Goal: Check status: Check status

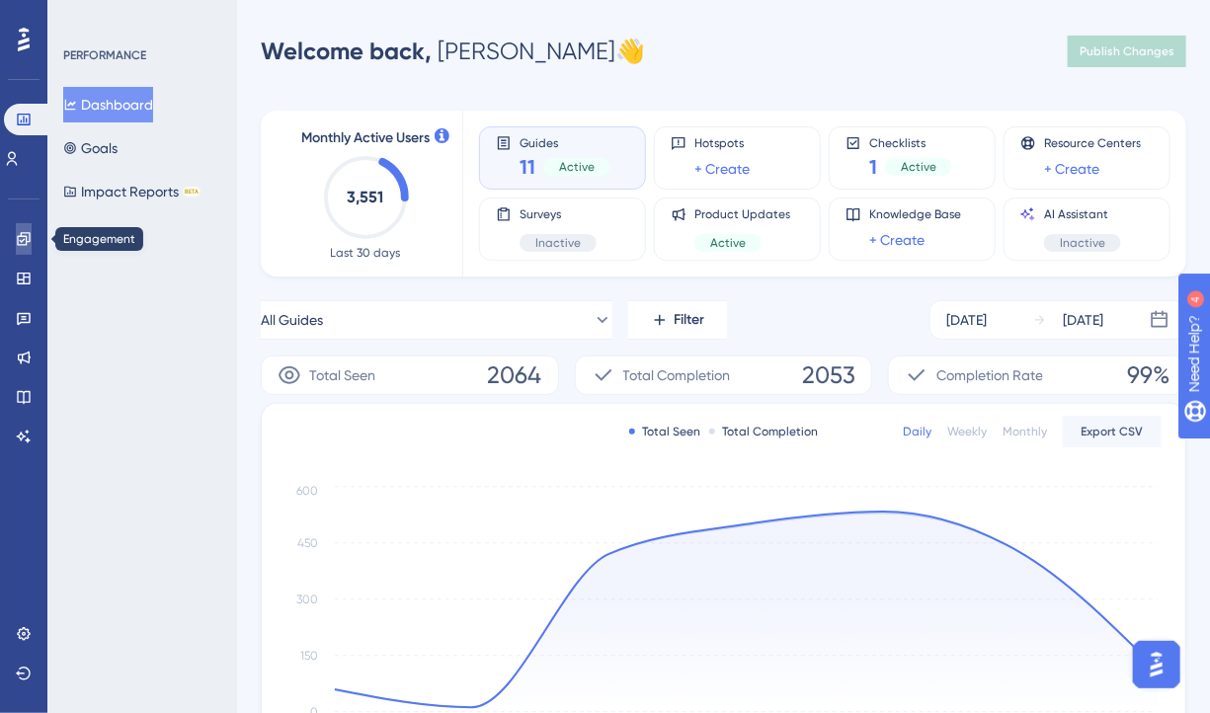
click at [25, 236] on icon at bounding box center [23, 238] width 13 height 13
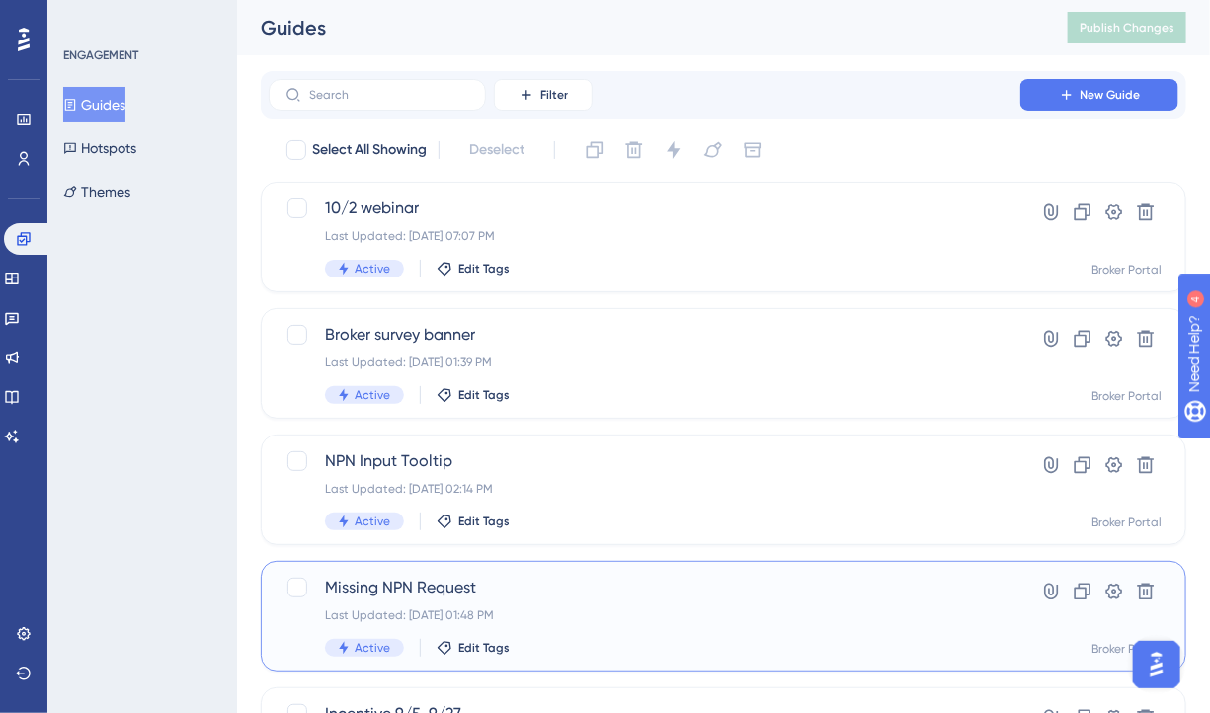
click at [458, 587] on span "Missing NPN Request" at bounding box center [644, 588] width 639 height 24
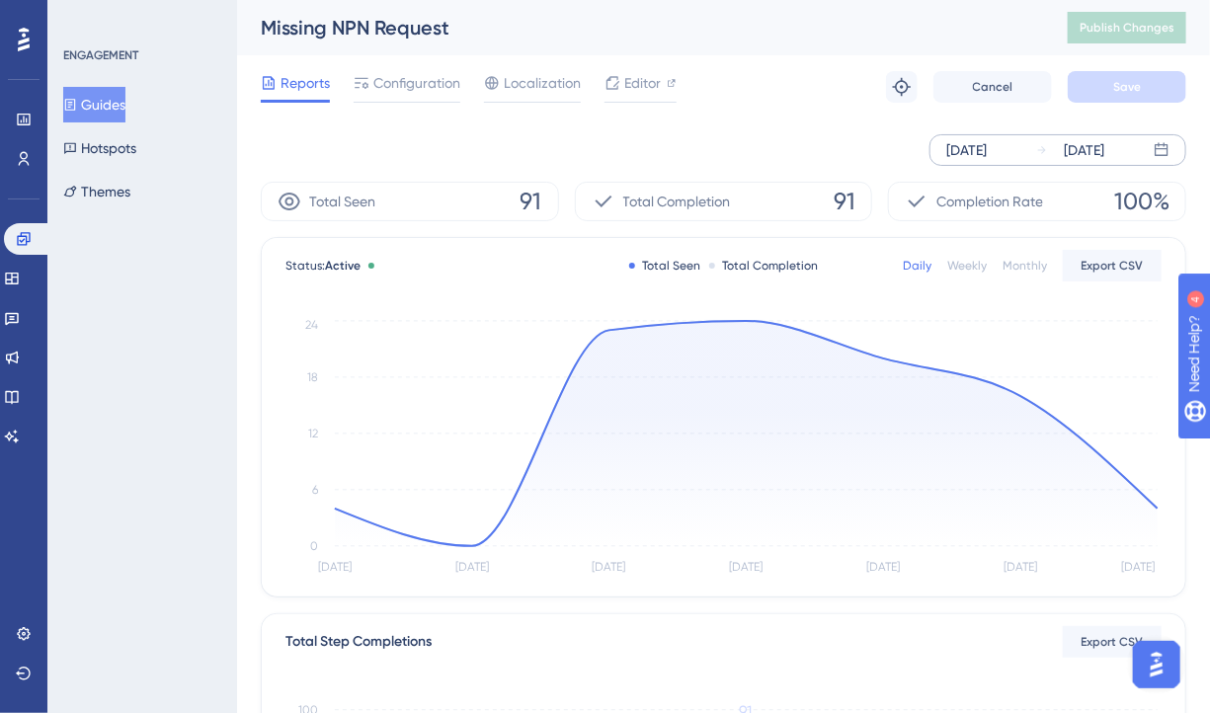
click at [987, 152] on div "[DATE]" at bounding box center [966, 150] width 41 height 24
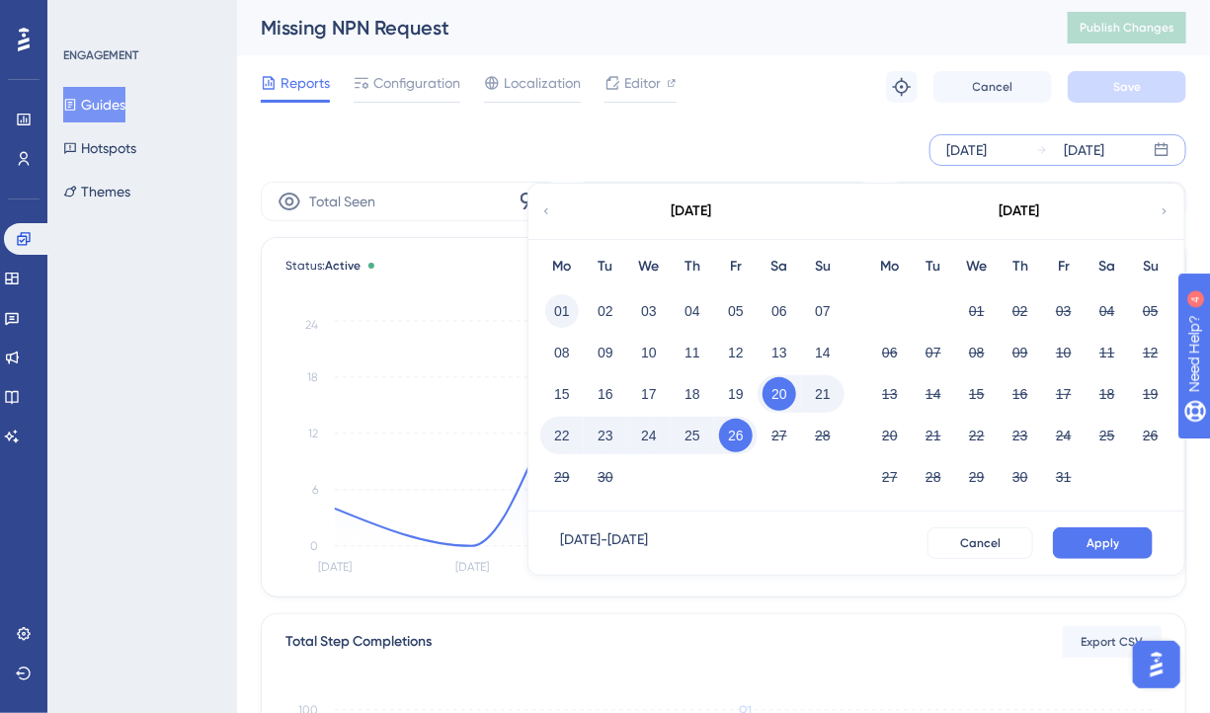
click at [560, 309] on button "01" at bounding box center [562, 311] width 34 height 34
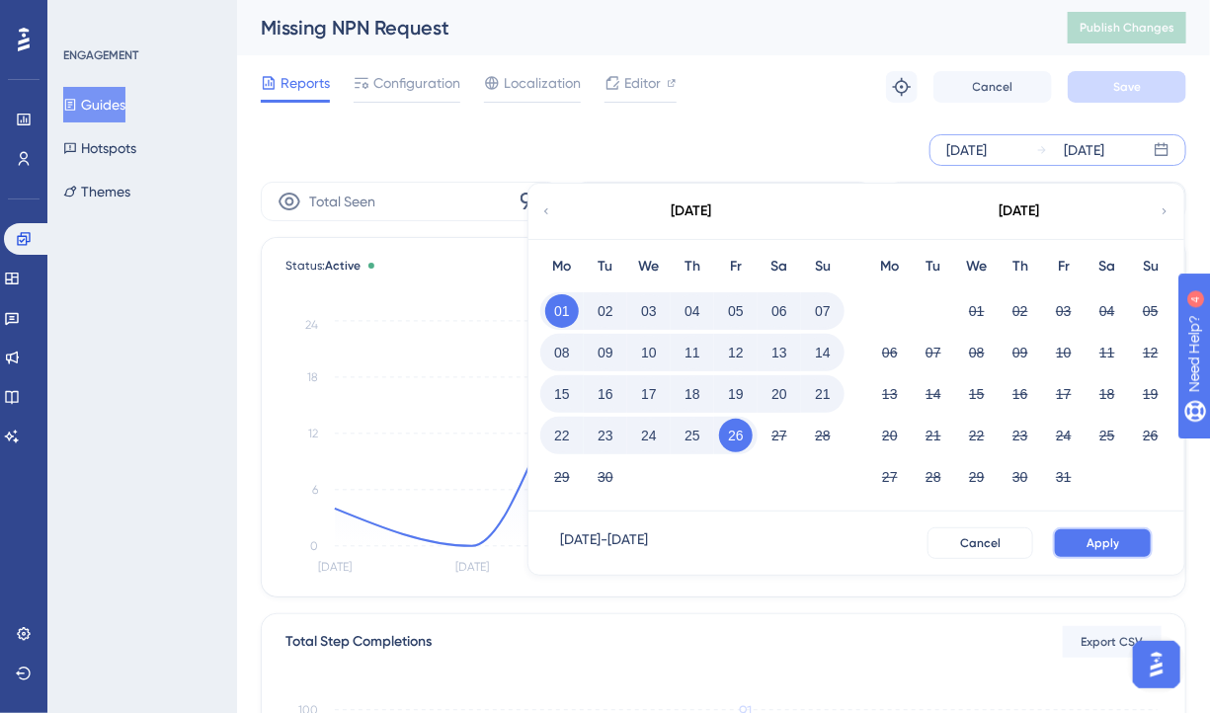
click at [1098, 546] on span "Apply" at bounding box center [1103, 543] width 33 height 16
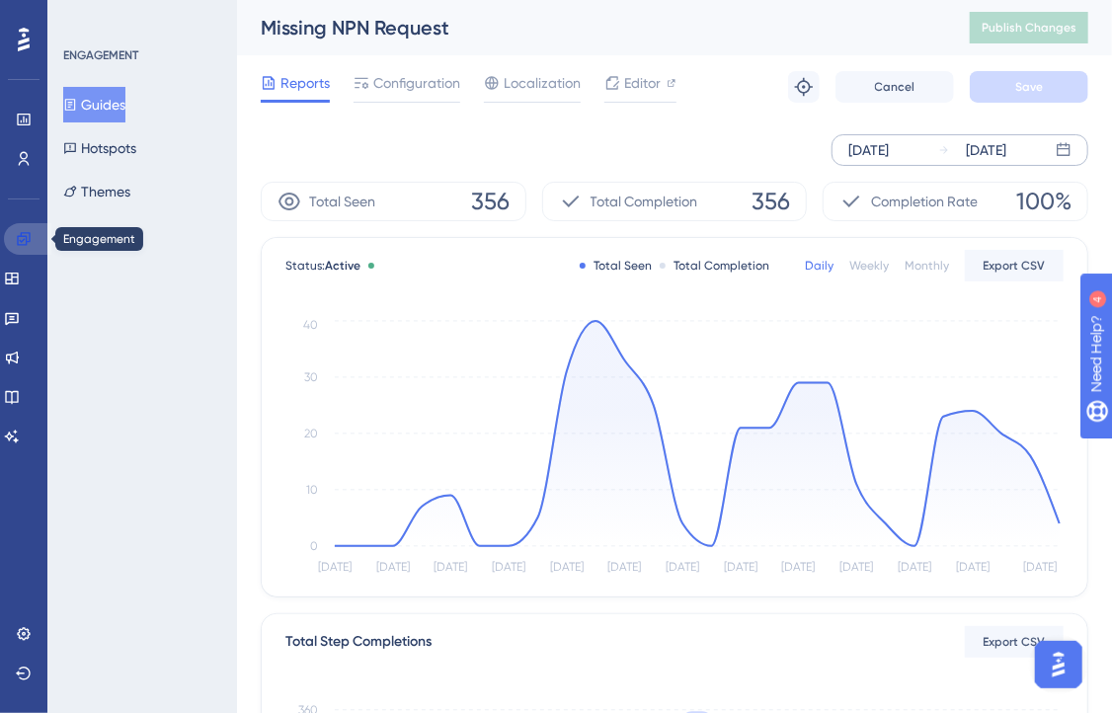
click at [8, 243] on link at bounding box center [27, 239] width 47 height 32
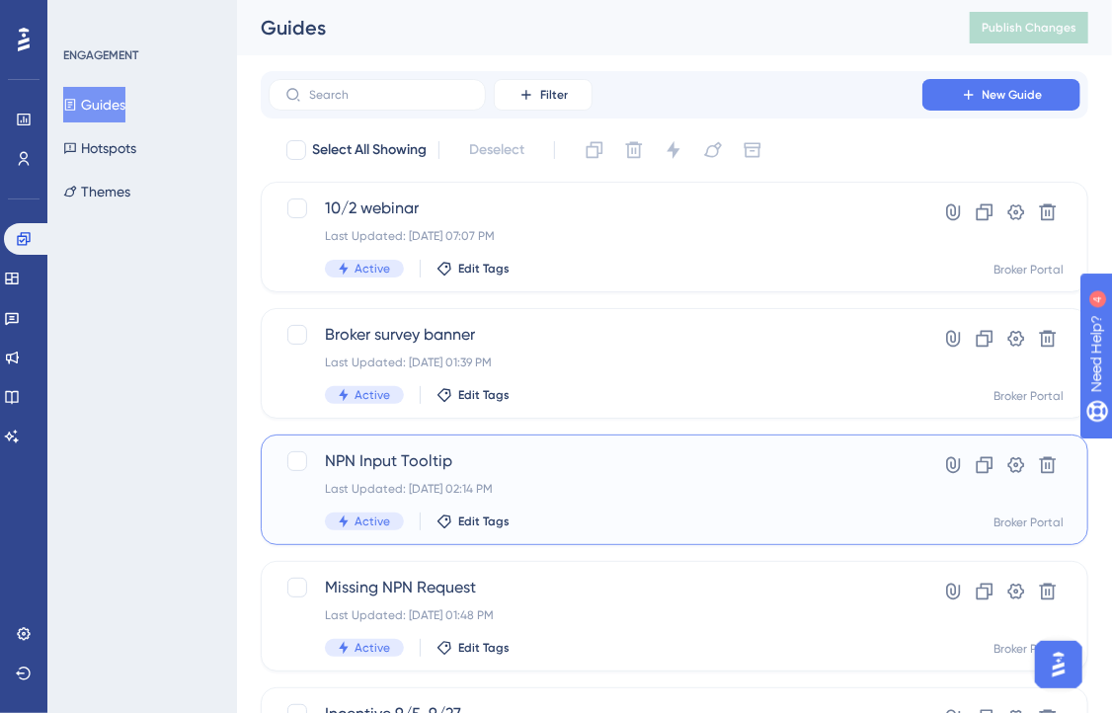
click at [424, 449] on div "NPN Input Tooltip Last Updated: [DATE] 02:14 PM Active Edit Tags Hyperlink Clon…" at bounding box center [675, 490] width 828 height 111
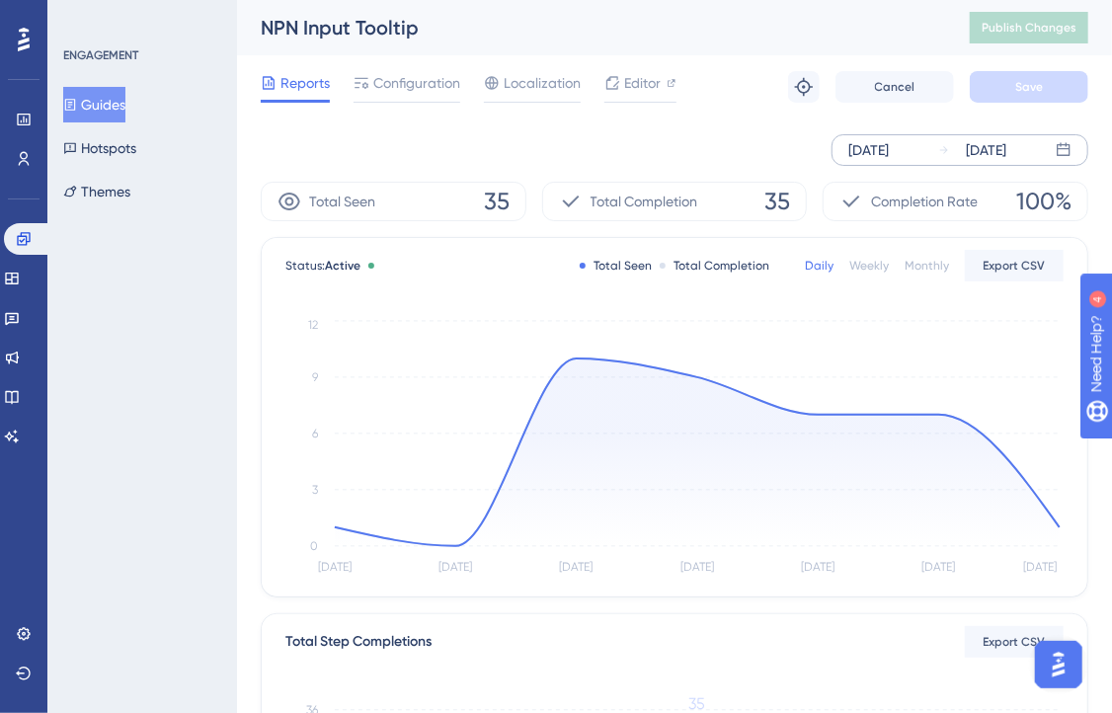
click at [932, 155] on div "[DATE] [DATE]" at bounding box center [960, 150] width 257 height 32
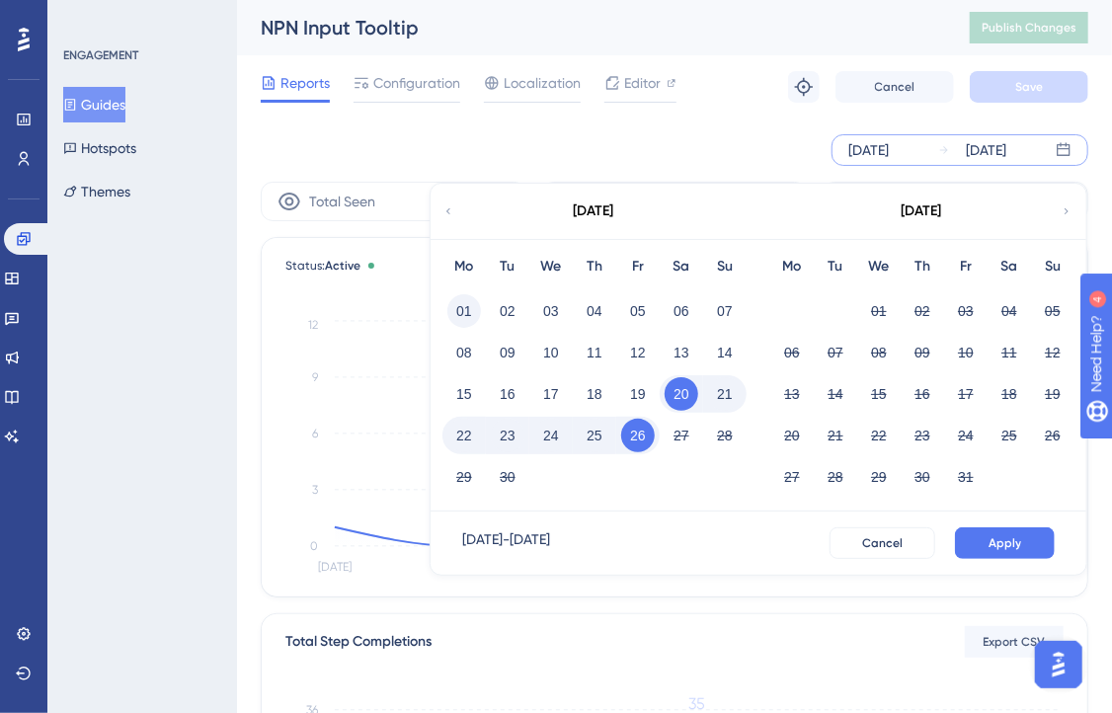
click at [465, 324] on button "01" at bounding box center [465, 311] width 34 height 34
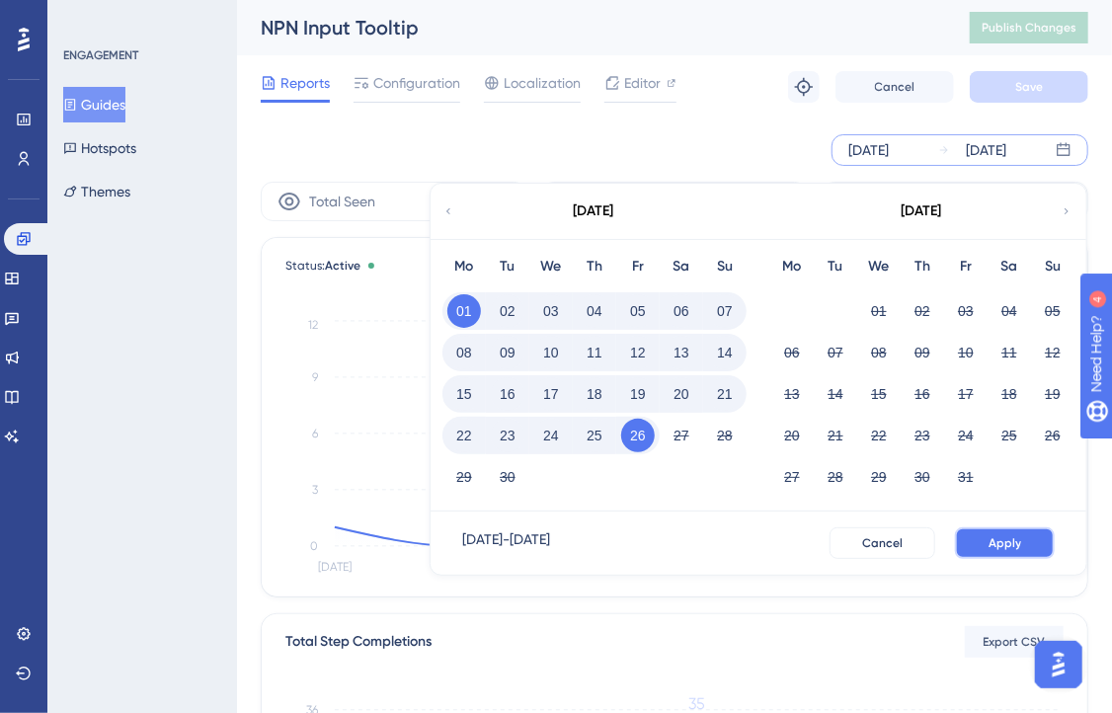
click at [1009, 541] on span "Apply" at bounding box center [1005, 543] width 33 height 16
